Goal: Information Seeking & Learning: Find contact information

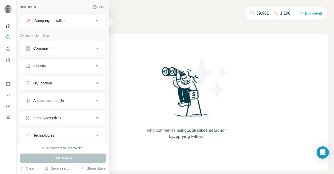
click at [49, 50] on div "Company" at bounding box center [40, 48] width 15 height 5
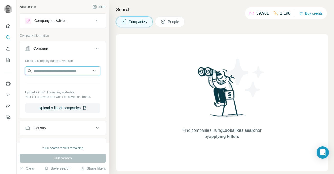
click at [45, 74] on input "text" at bounding box center [62, 70] width 75 height 9
type input "**********"
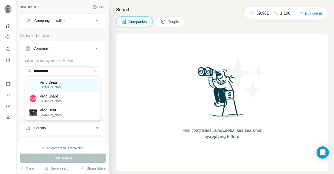
click at [56, 86] on p "[DOMAIN_NAME]" at bounding box center [52, 87] width 25 height 5
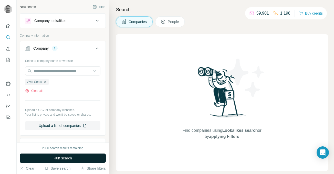
click at [62, 158] on span "Run search" at bounding box center [62, 158] width 18 height 5
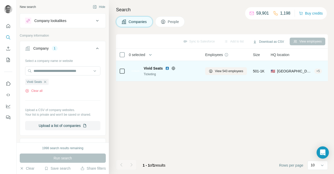
click at [155, 70] on span "Vivid Seats" at bounding box center [153, 68] width 19 height 5
click at [221, 66] on div "View 543 employees" at bounding box center [226, 71] width 42 height 14
click at [220, 71] on span "View 543 employees" at bounding box center [229, 71] width 28 height 5
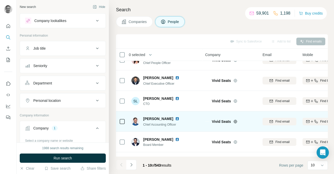
scroll to position [109, 0]
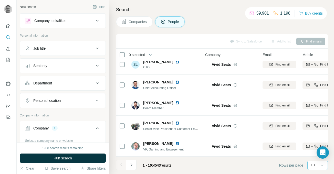
click at [322, 164] on icon at bounding box center [321, 165] width 5 height 5
click at [315, 126] on p "60" at bounding box center [313, 126] width 4 height 5
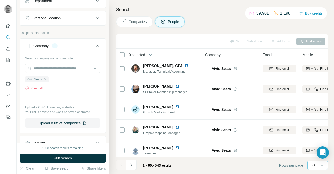
scroll to position [89, 0]
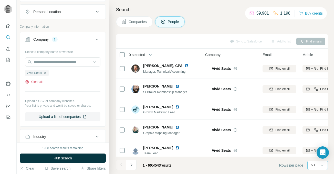
click at [41, 82] on button "Clear all" at bounding box center [33, 82] width 17 height 5
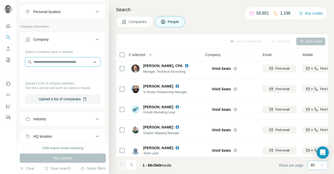
click at [48, 64] on input "text" at bounding box center [62, 61] width 75 height 9
click at [66, 61] on input "text" at bounding box center [62, 61] width 75 height 9
paste input "**********"
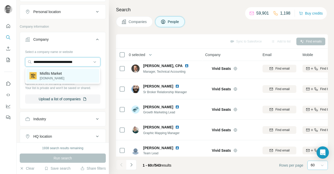
type input "**********"
click at [57, 76] on p "[DOMAIN_NAME]" at bounding box center [52, 78] width 25 height 5
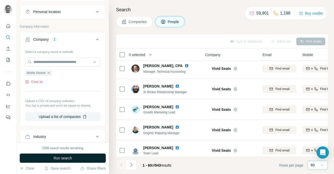
click at [69, 158] on span "Run search" at bounding box center [62, 158] width 18 height 5
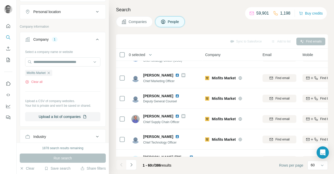
scroll to position [75, 0]
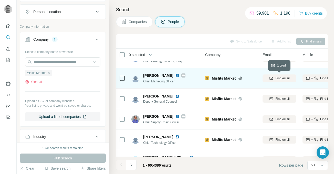
click at [273, 79] on div "Find email" at bounding box center [279, 78] width 34 height 5
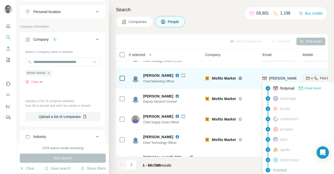
click at [283, 77] on span "[PERSON_NAME][EMAIL_ADDRESS][PERSON_NAME][DOMAIN_NAME]" at bounding box center [329, 78] width 120 height 4
copy tr "[PERSON_NAME][EMAIL_ADDRESS][PERSON_NAME][DOMAIN_NAME]"
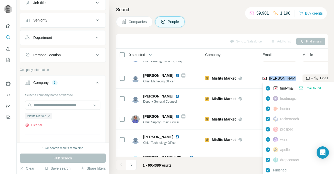
scroll to position [54, 0]
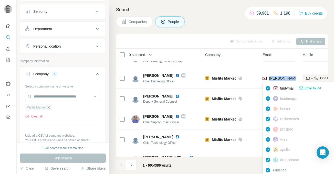
click at [51, 107] on icon "button" at bounding box center [49, 107] width 4 height 4
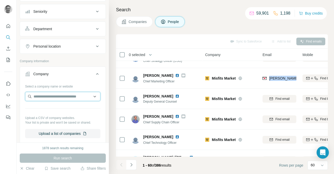
click at [50, 96] on input "text" at bounding box center [62, 96] width 75 height 9
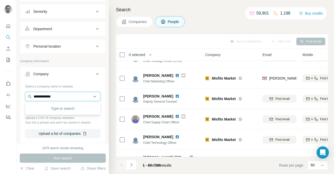
type input "**********"
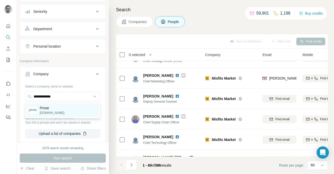
click at [49, 112] on p "[DOMAIN_NAME]" at bounding box center [52, 113] width 25 height 5
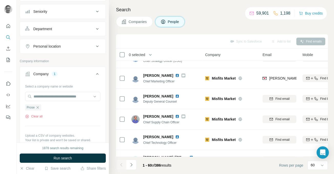
scroll to position [68, 0]
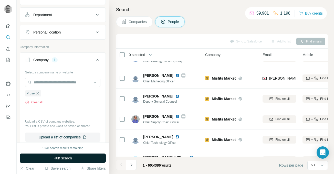
click at [61, 158] on span "Run search" at bounding box center [62, 158] width 18 height 5
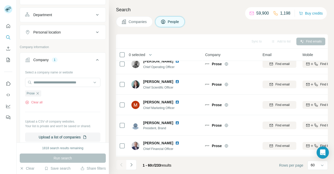
scroll to position [89, 0]
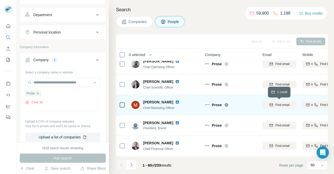
click at [281, 106] on span "Find email" at bounding box center [282, 105] width 14 height 5
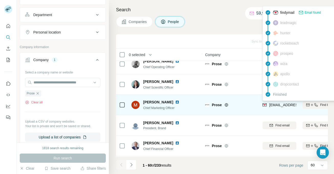
click at [281, 105] on span "[EMAIL_ADDRESS][PERSON_NAME][DOMAIN_NAME]" at bounding box center [314, 105] width 90 height 4
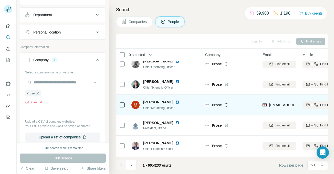
click at [285, 110] on div "[EMAIL_ADDRESS][PERSON_NAME][DOMAIN_NAME]" at bounding box center [279, 105] width 34 height 14
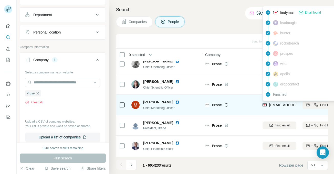
click at [285, 105] on span "[EMAIL_ADDRESS][PERSON_NAME][DOMAIN_NAME]" at bounding box center [314, 105] width 90 height 4
click at [290, 111] on div "[EMAIL_ADDRESS][PERSON_NAME][DOMAIN_NAME]" at bounding box center [279, 105] width 34 height 14
click at [273, 105] on span "[EMAIL_ADDRESS][PERSON_NAME][DOMAIN_NAME]" at bounding box center [314, 105] width 90 height 4
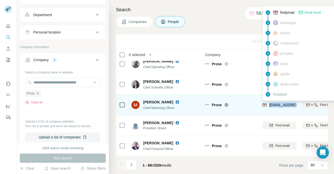
copy tr "[EMAIL_ADDRESS][PERSON_NAME][DOMAIN_NAME]"
